Goal: Complete application form

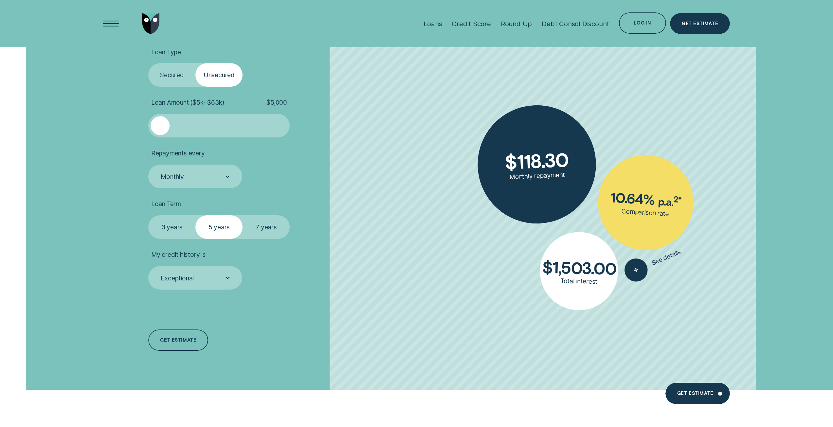
scroll to position [1571, 0]
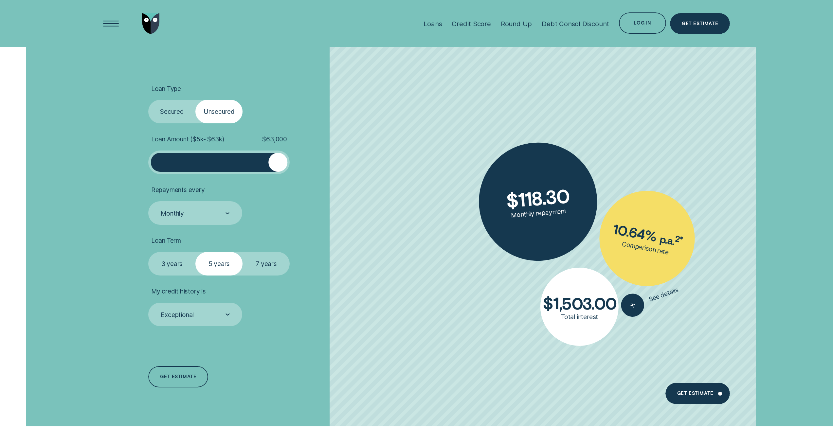
drag, startPoint x: 162, startPoint y: 165, endPoint x: 289, endPoint y: 169, distance: 126.4
click at [289, 169] on div "Loan Amount ( $5k - $63k ) $ 63,000" at bounding box center [218, 154] width 141 height 39
click at [156, 108] on label "Secured" at bounding box center [171, 112] width 47 height 24
click at [148, 100] on input "Secured" at bounding box center [148, 100] width 0 height 0
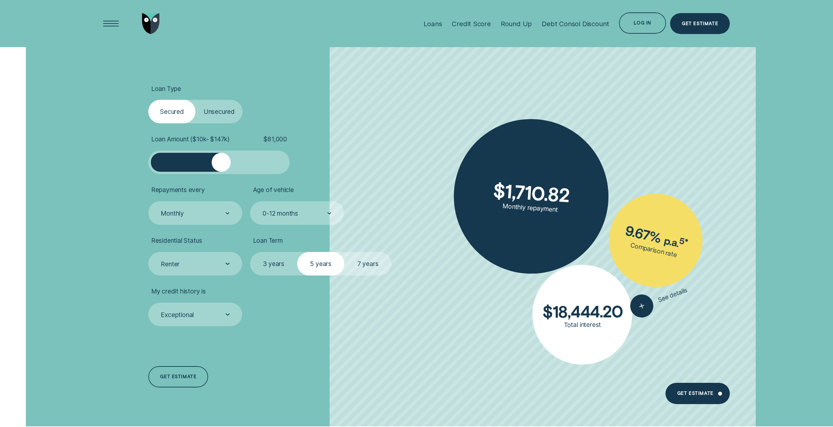
drag, startPoint x: 212, startPoint y: 163, endPoint x: 221, endPoint y: 166, distance: 9.3
click at [221, 166] on div at bounding box center [221, 162] width 19 height 19
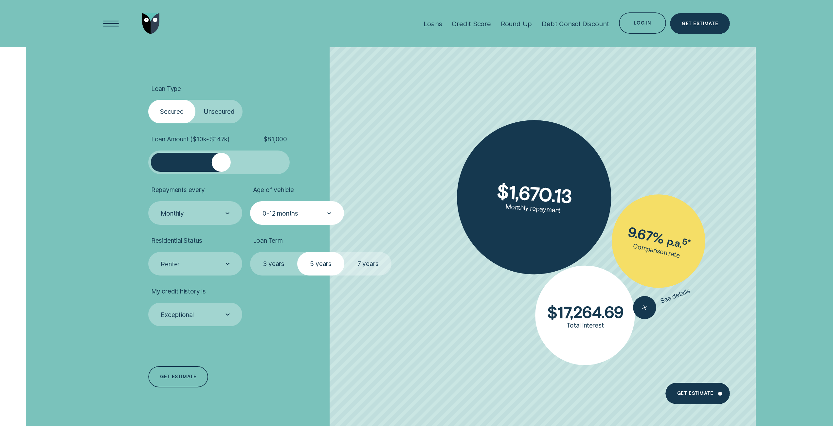
click at [283, 213] on div "0-12 months" at bounding box center [280, 213] width 36 height 8
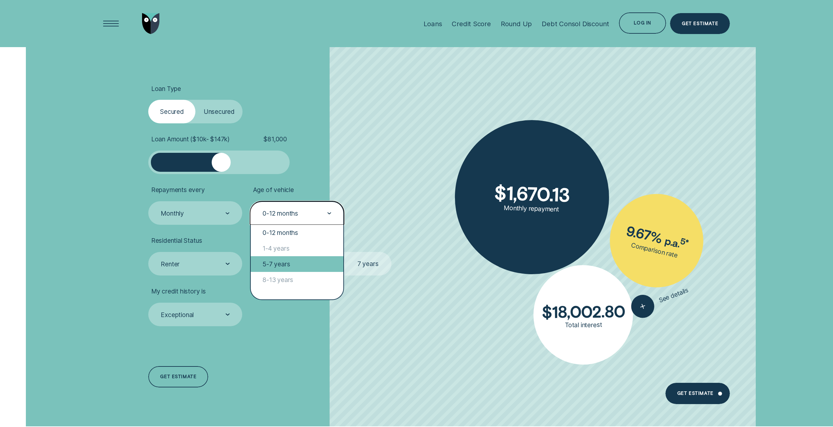
click at [284, 268] on div "5-7 years" at bounding box center [297, 264] width 93 height 16
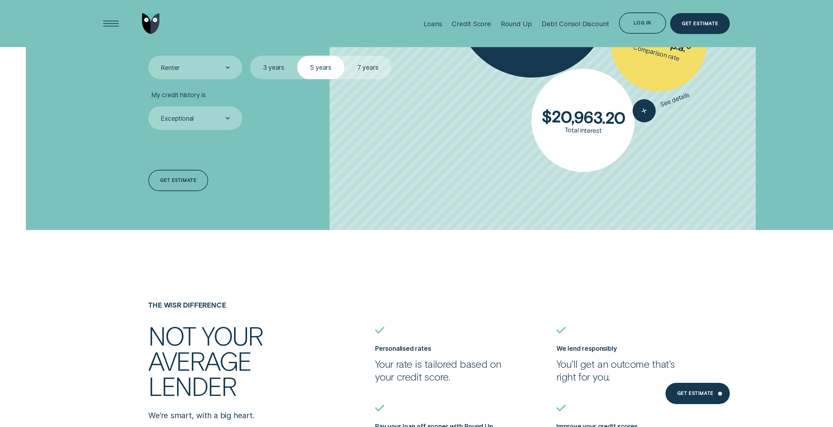
scroll to position [1604, 0]
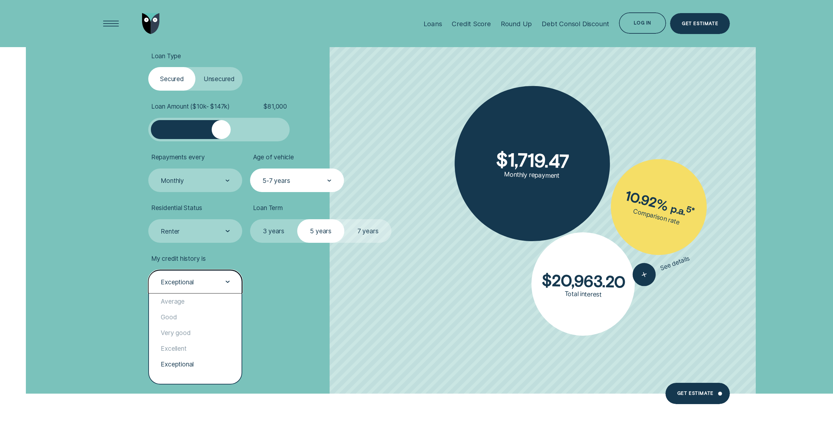
click at [218, 278] on div "Exceptional" at bounding box center [195, 282] width 70 height 9
click at [179, 347] on div "Excellent" at bounding box center [195, 349] width 93 height 16
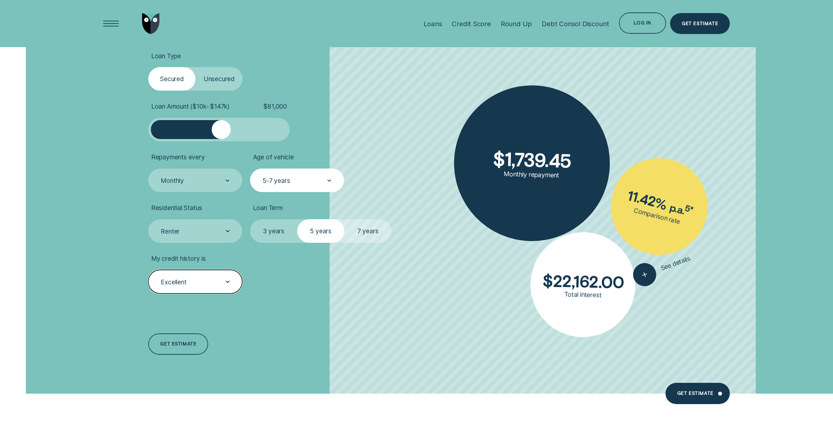
click at [213, 285] on div "Excellent" at bounding box center [195, 282] width 70 height 9
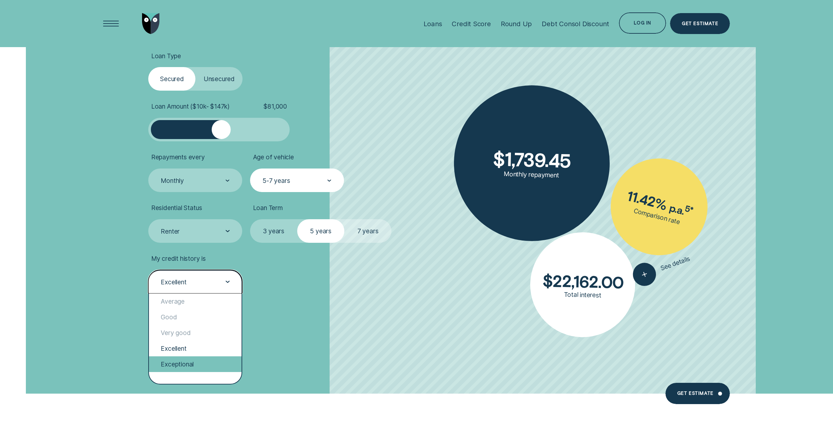
click at [185, 361] on div "Exceptional" at bounding box center [195, 364] width 93 height 16
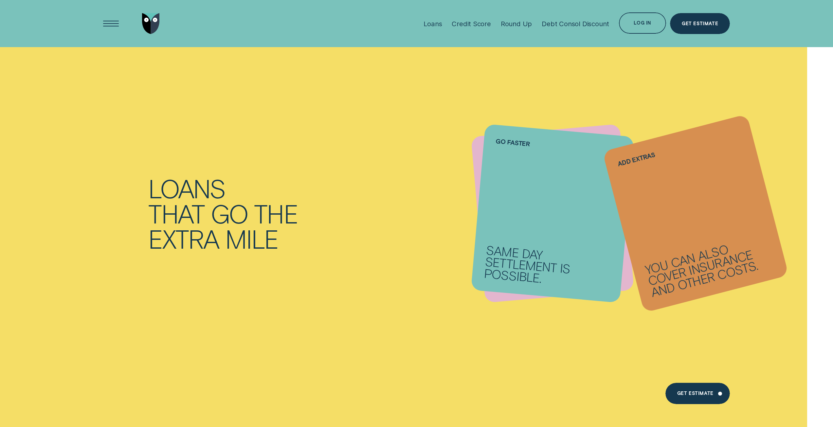
scroll to position [425, 0]
